Goal: Task Accomplishment & Management: Manage account settings

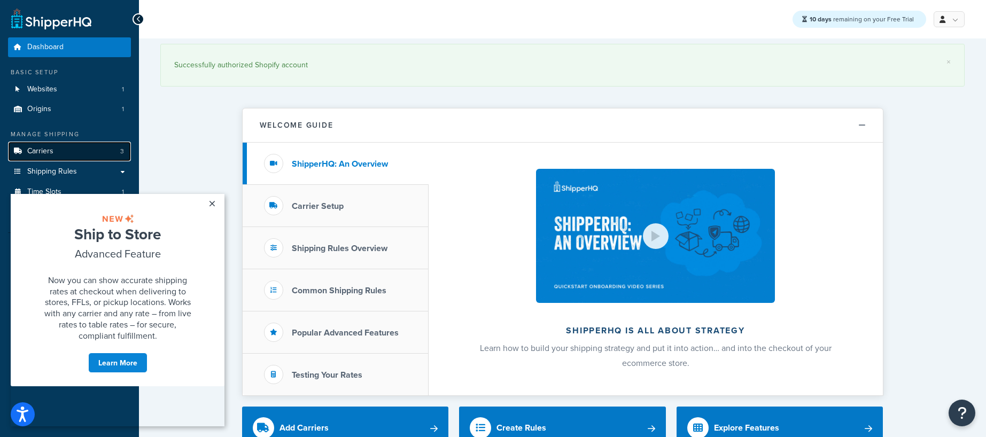
click at [74, 158] on link "Carriers 3" at bounding box center [69, 152] width 123 height 20
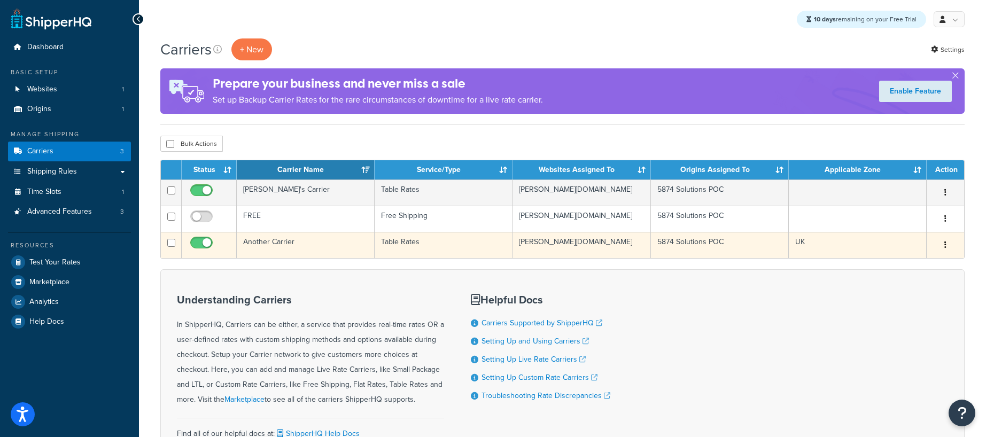
click at [947, 243] on button "button" at bounding box center [945, 245] width 15 height 17
click at [923, 264] on link "Edit" at bounding box center [902, 266] width 84 height 22
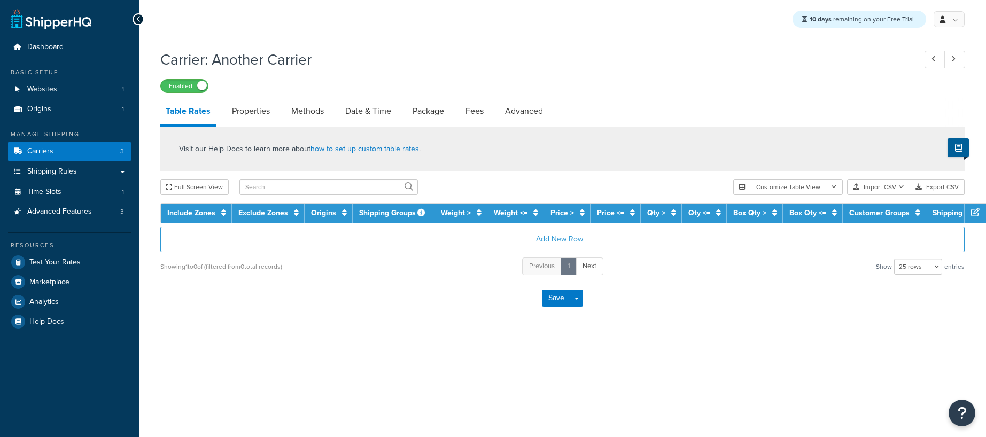
select select "25"
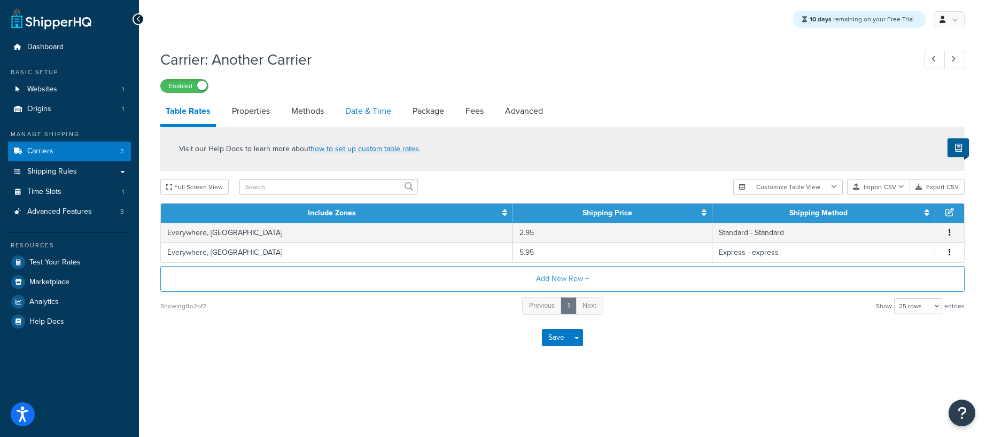
click at [386, 113] on link "Date & Time" at bounding box center [368, 111] width 57 height 26
select select "yMd"
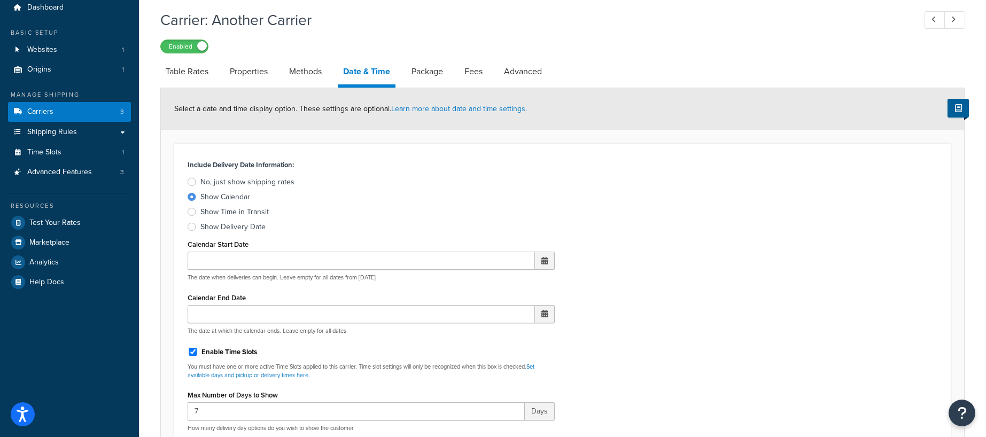
scroll to position [38, 0]
click at [75, 174] on span "Advanced Features" at bounding box center [59, 173] width 65 height 9
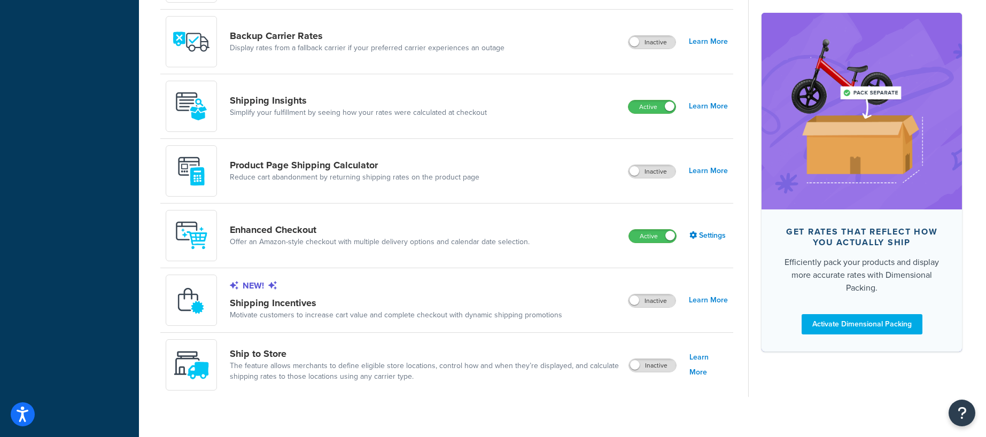
scroll to position [675, 0]
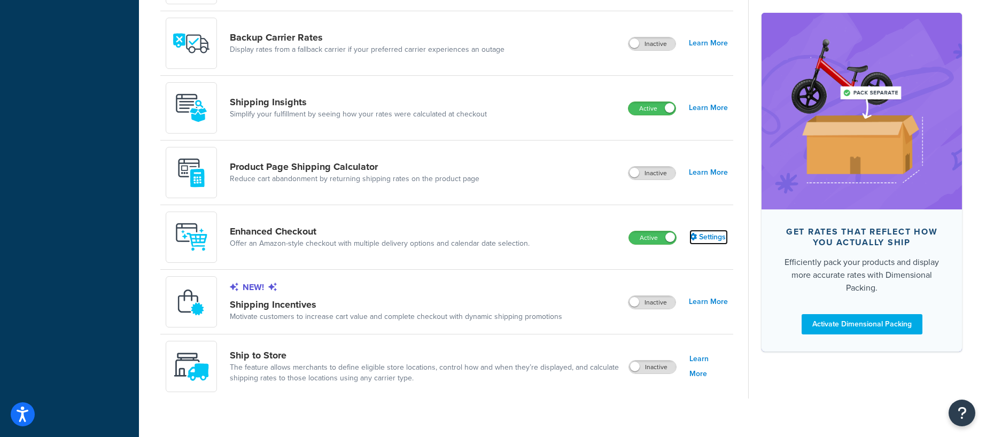
click at [712, 237] on link "Settings" at bounding box center [708, 237] width 38 height 15
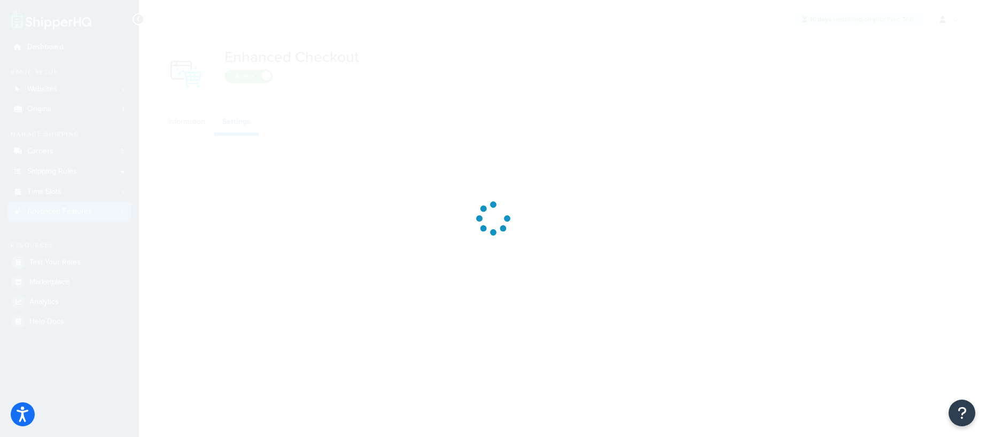
select select "MONTHLY"
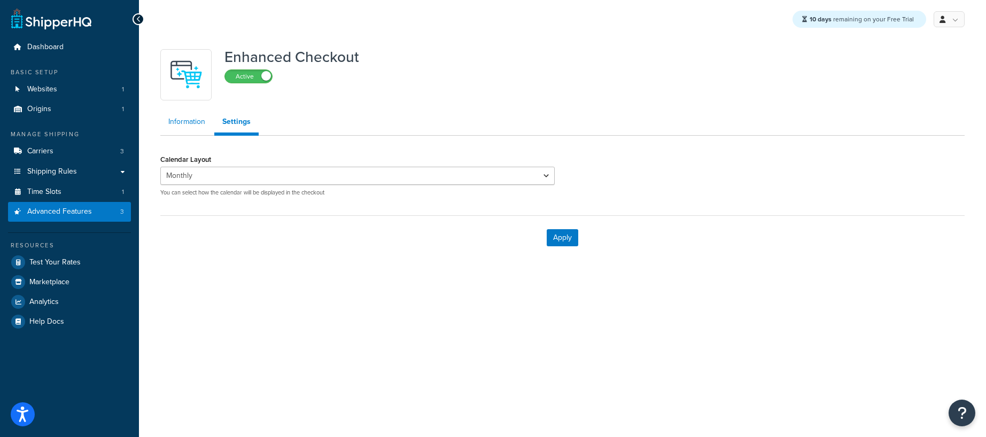
click at [184, 126] on link "Information" at bounding box center [186, 121] width 53 height 21
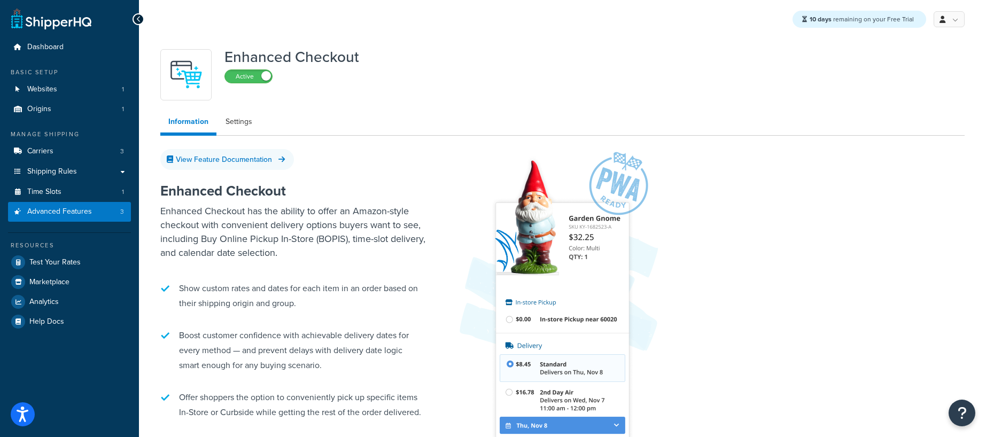
select select "MONTHLY"
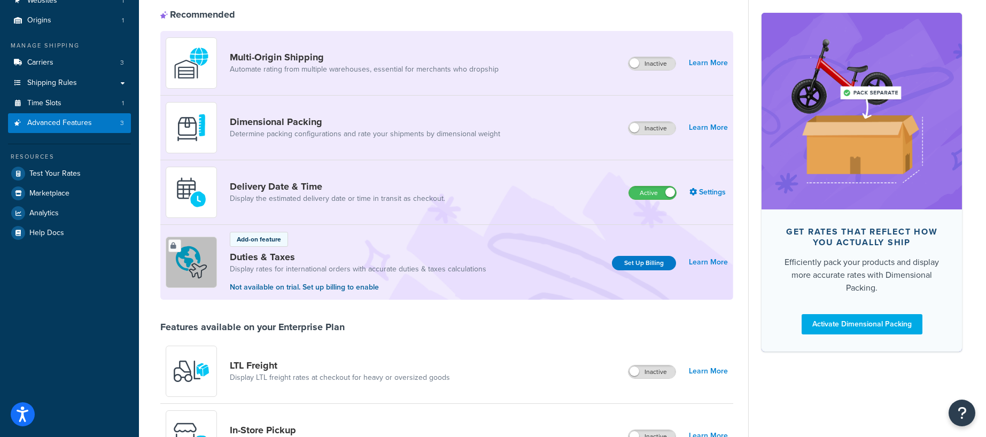
scroll to position [86, 0]
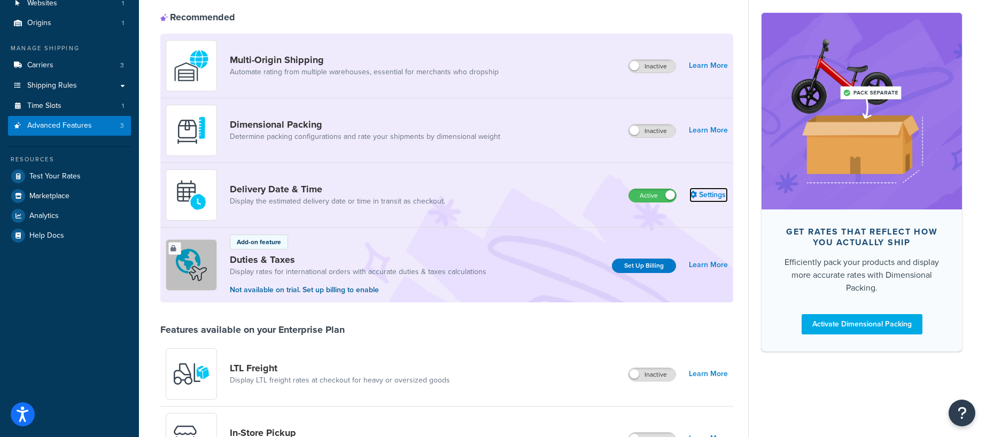
click at [710, 196] on link "Settings" at bounding box center [708, 195] width 38 height 15
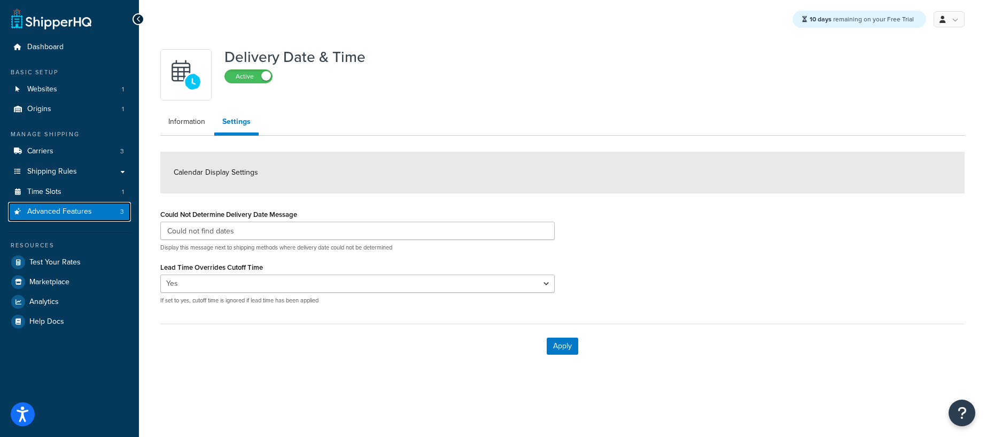
click at [77, 212] on span "Advanced Features" at bounding box center [59, 211] width 65 height 9
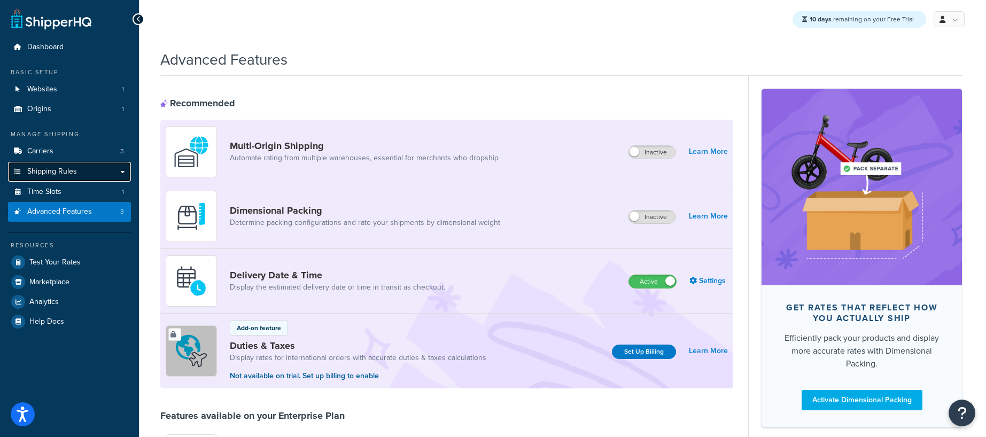
click at [81, 174] on link "Shipping Rules" at bounding box center [69, 172] width 123 height 20
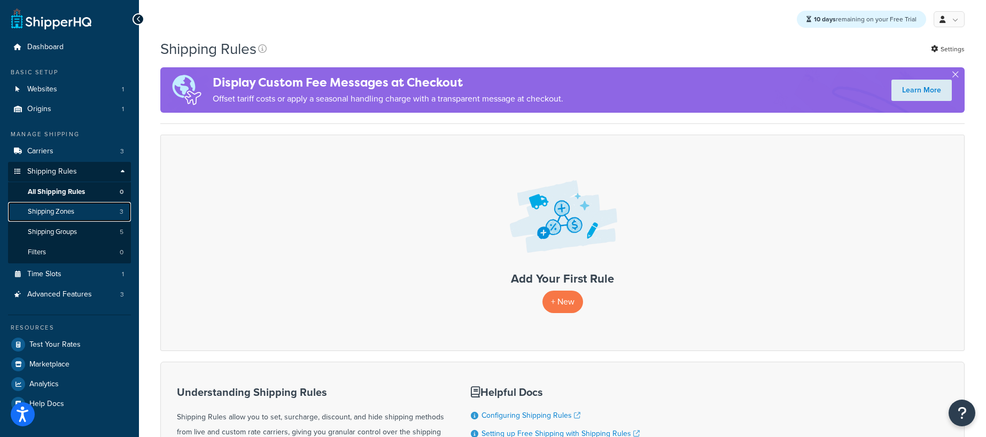
click at [69, 210] on span "Shipping Zones" at bounding box center [51, 211] width 46 height 9
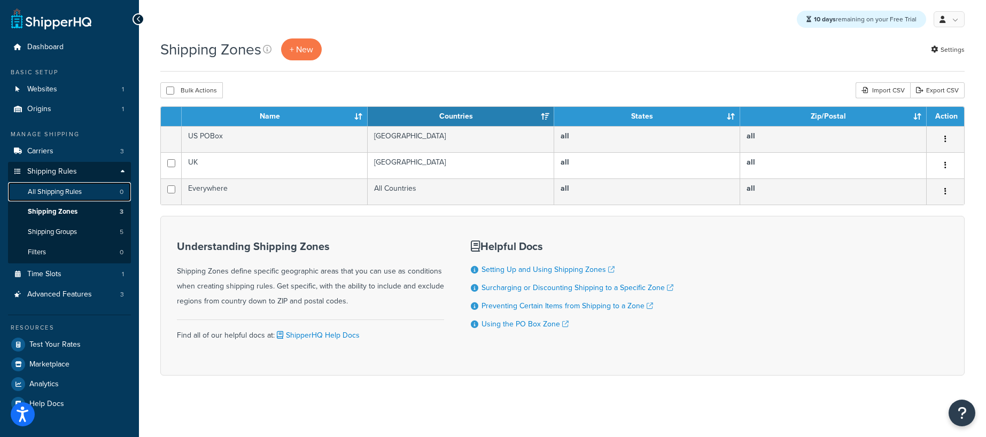
click at [71, 190] on span "All Shipping Rules" at bounding box center [55, 192] width 54 height 9
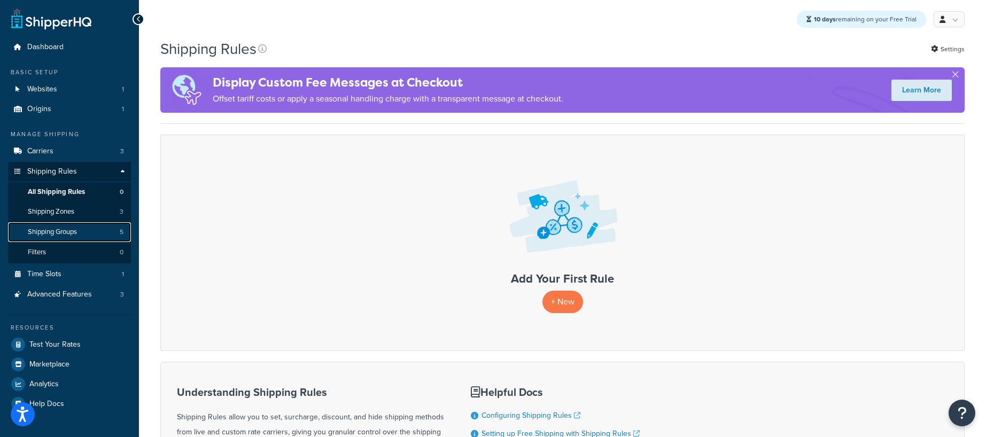
click at [61, 231] on span "Shipping Groups" at bounding box center [52, 232] width 49 height 9
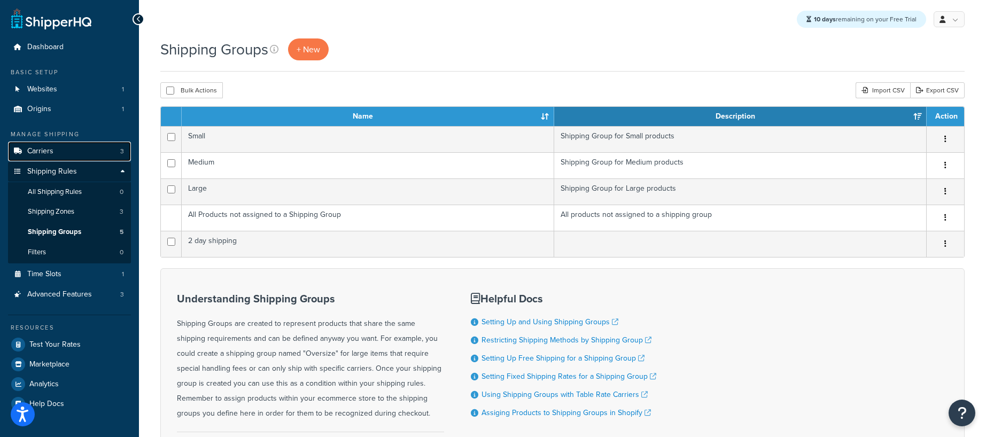
click at [52, 153] on span "Carriers" at bounding box center [40, 151] width 26 height 9
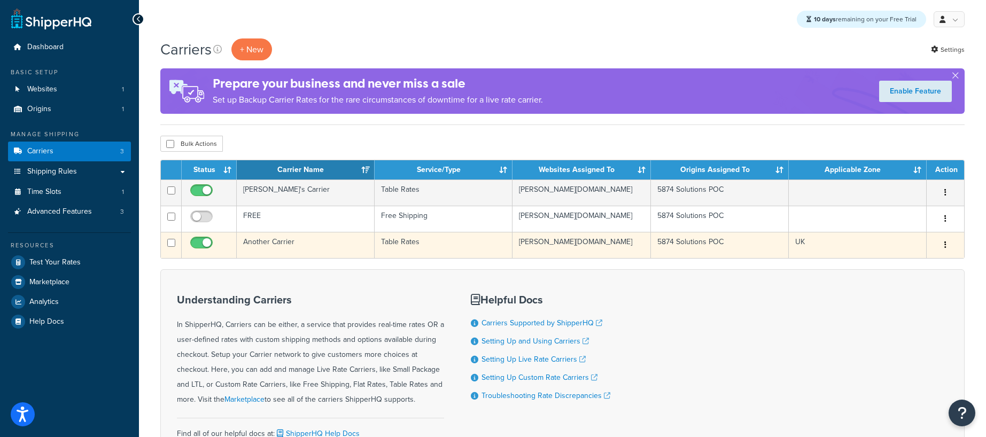
click at [939, 245] on button "button" at bounding box center [945, 245] width 15 height 17
click at [905, 268] on link "Edit" at bounding box center [902, 266] width 84 height 22
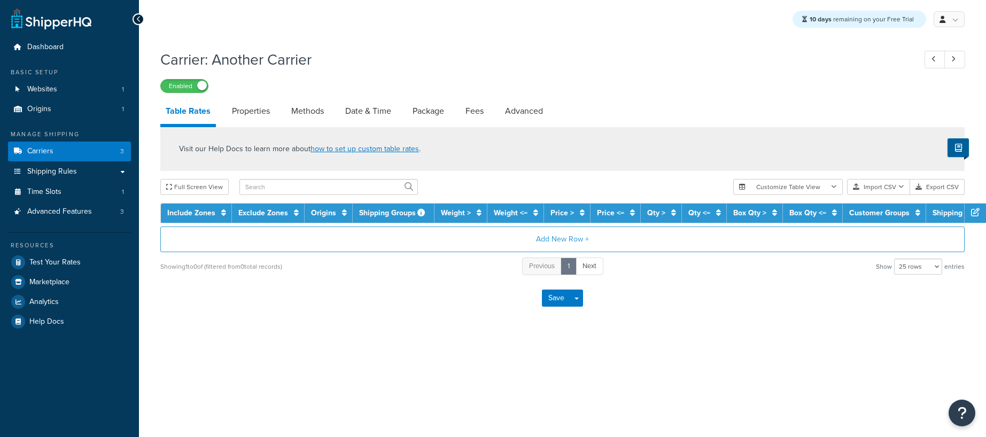
select select "25"
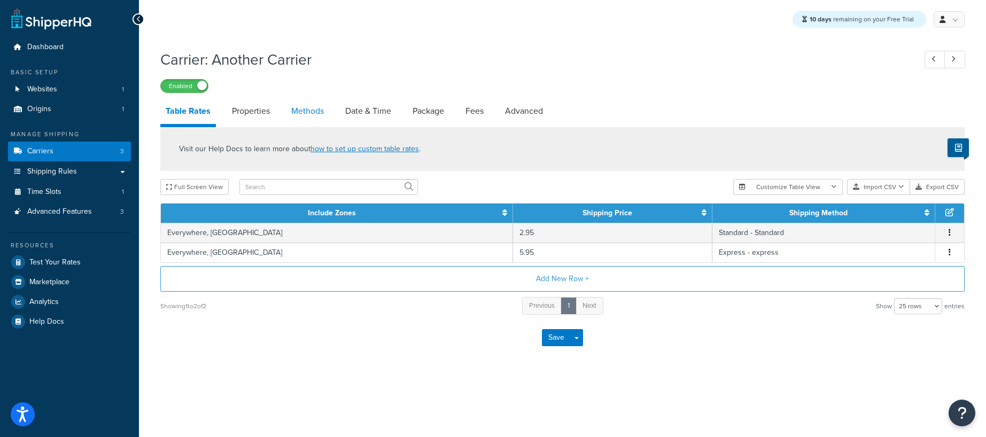
click at [301, 110] on link "Methods" at bounding box center [307, 111] width 43 height 26
select select "25"
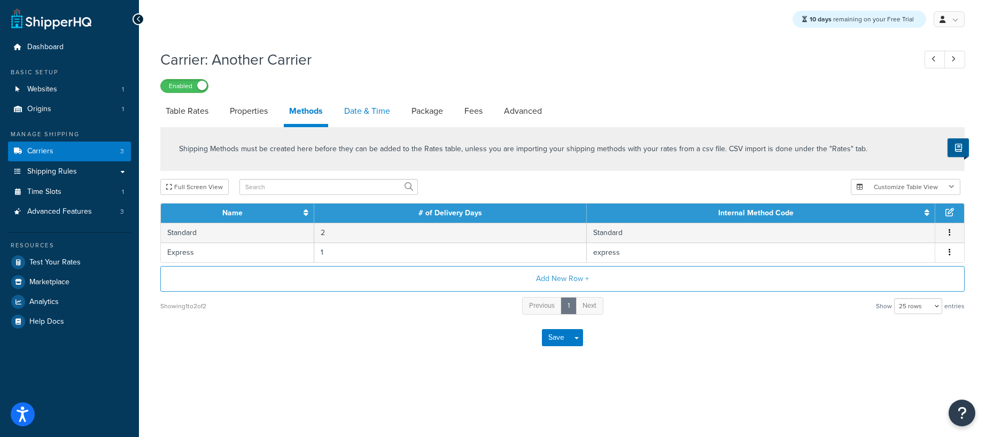
click at [387, 110] on link "Date & Time" at bounding box center [367, 111] width 57 height 26
select select "yMd"
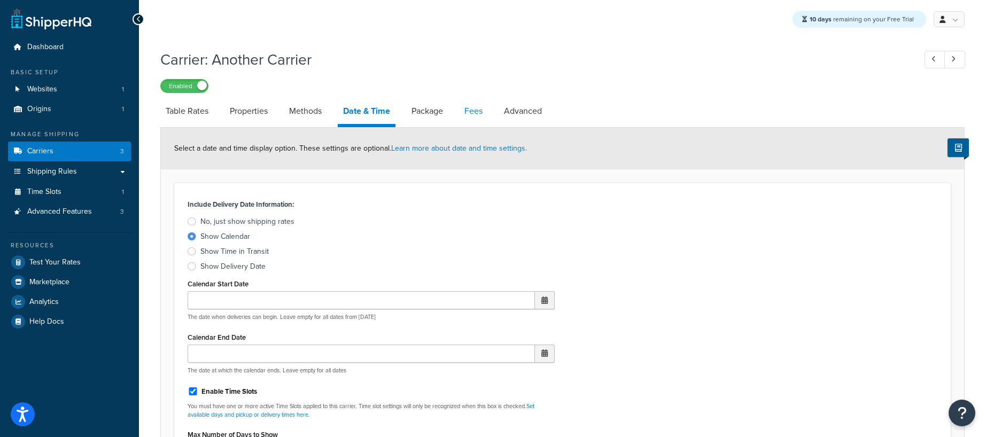
click at [471, 115] on link "Fees" at bounding box center [473, 111] width 29 height 26
select select "AFTER"
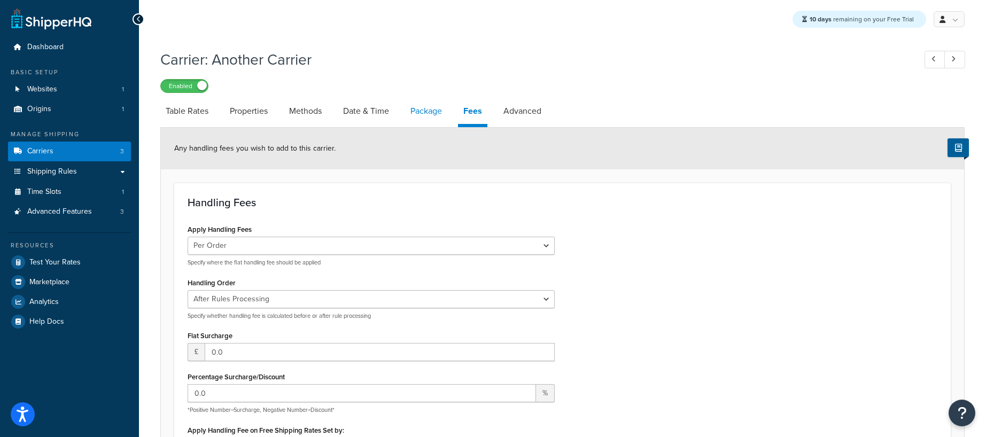
click at [425, 113] on link "Package" at bounding box center [426, 111] width 42 height 26
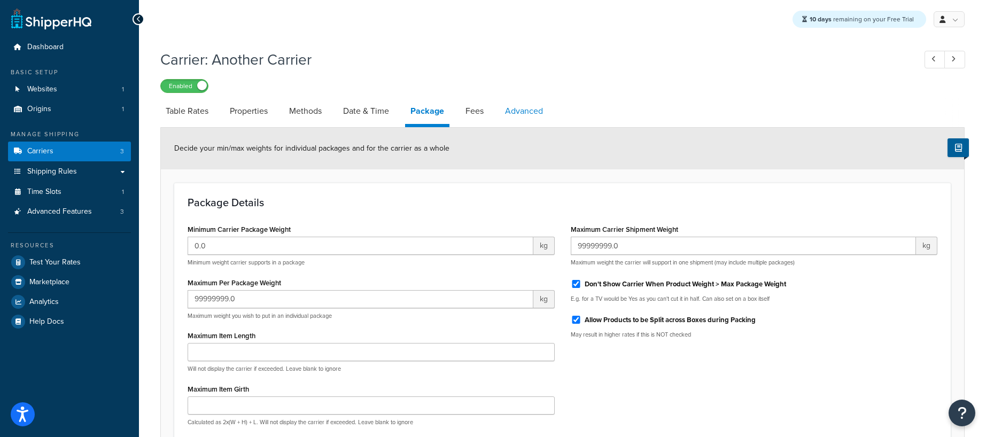
click at [510, 112] on link "Advanced" at bounding box center [523, 111] width 49 height 26
select select "false"
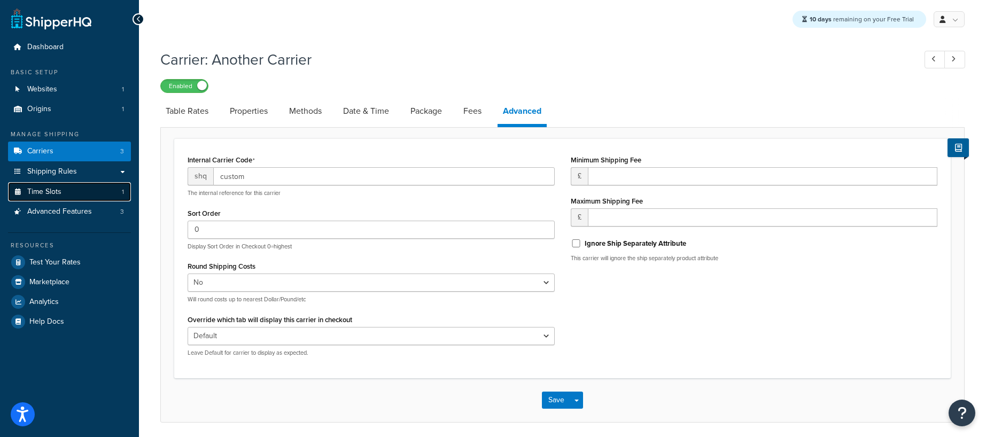
click at [53, 194] on span "Time Slots" at bounding box center [44, 192] width 34 height 9
